Goal: Understand process/instructions

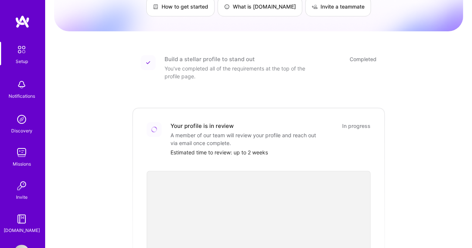
scroll to position [26, 0]
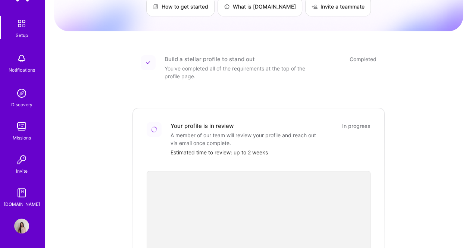
click at [20, 198] on img at bounding box center [21, 192] width 15 height 15
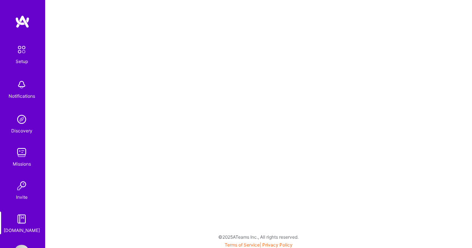
click at [25, 23] on img at bounding box center [22, 21] width 15 height 13
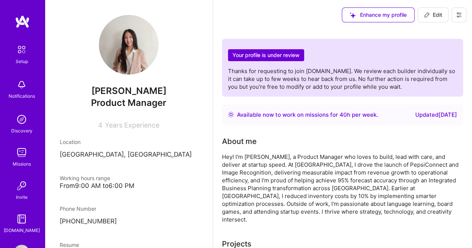
click at [20, 49] on img at bounding box center [22, 50] width 16 height 16
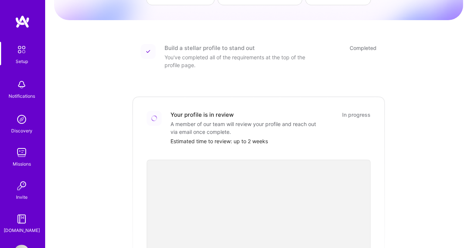
scroll to position [62, 0]
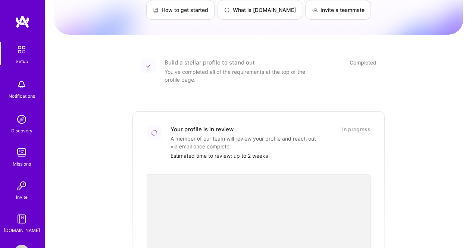
click at [439, 189] on div "Getting started as an [DOMAIN_NAME] Builder Complete the steps below to request…" at bounding box center [258, 213] width 409 height 539
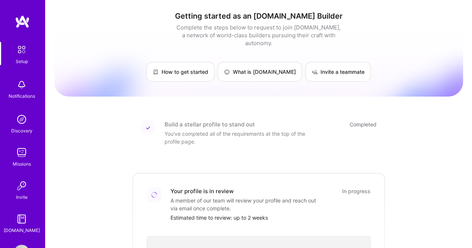
scroll to position [26, 0]
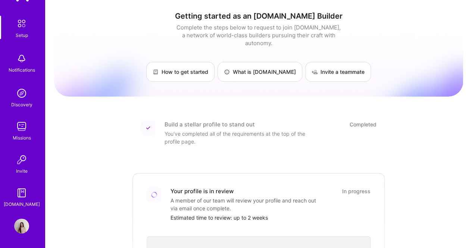
click at [21, 194] on img at bounding box center [21, 192] width 15 height 15
